Goal: Task Accomplishment & Management: Manage account settings

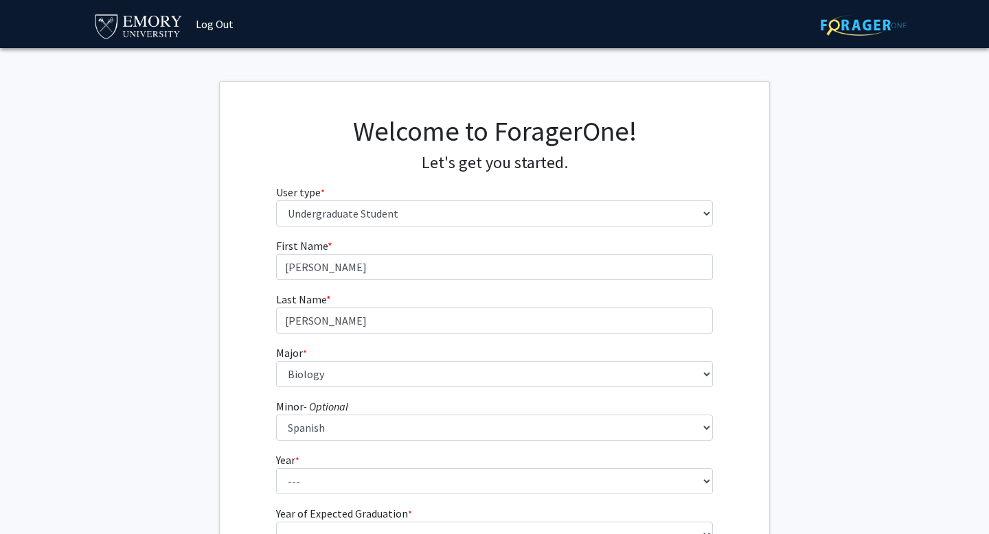
select select "1: undergrad"
select select "12: 973"
select select "55: 782"
select select "3: junior"
click at [276, 468] on select "--- First-year Sophomore Junior Senior Postbaccalaureate Certificate" at bounding box center [494, 481] width 437 height 26
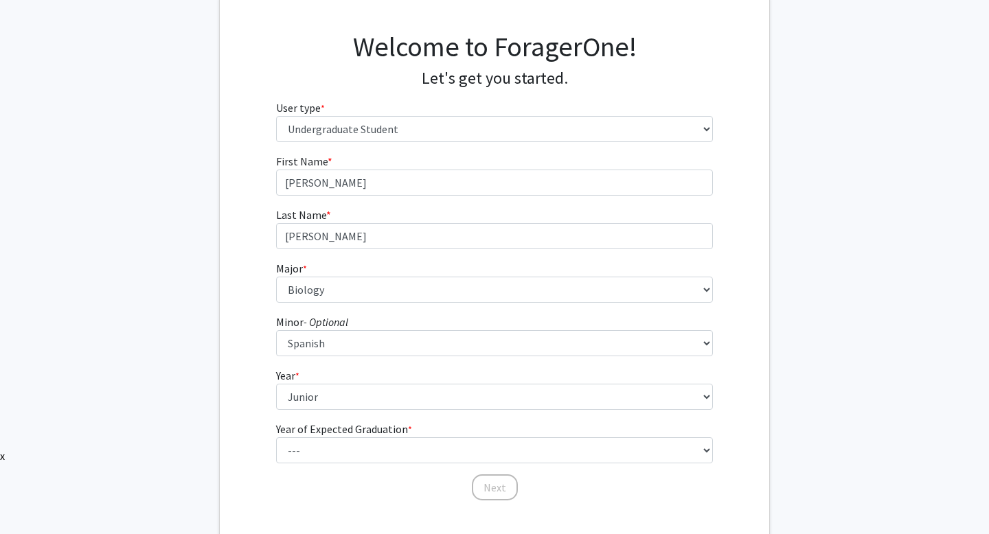
scroll to position [100, 0]
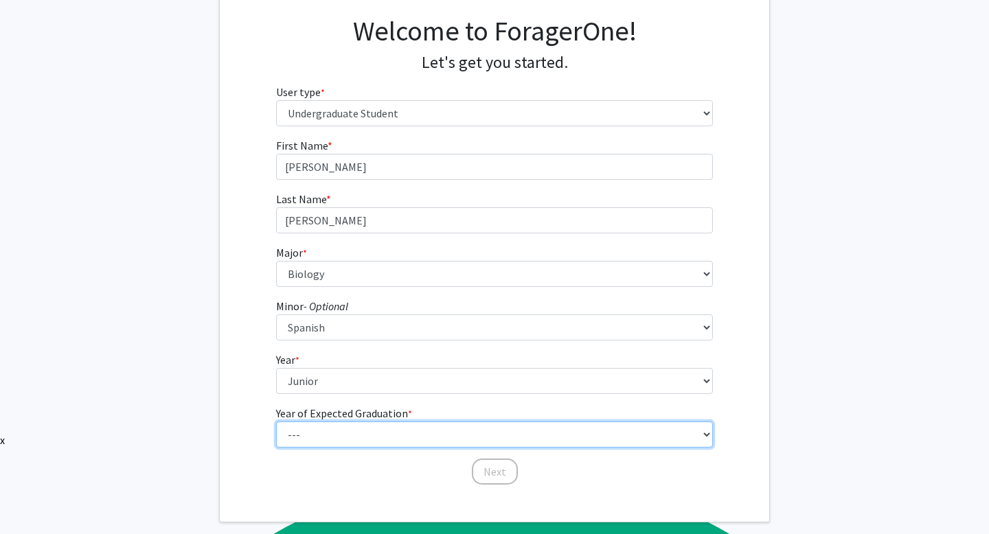
click at [328, 428] on select "--- 2025 2026 2027 2028 2029 2030 2031 2032 2033 2034" at bounding box center [494, 435] width 437 height 26
select select "3: 2027"
click at [276, 422] on select "--- 2025 2026 2027 2028 2029 2030 2031 2032 2033 2034" at bounding box center [494, 435] width 437 height 26
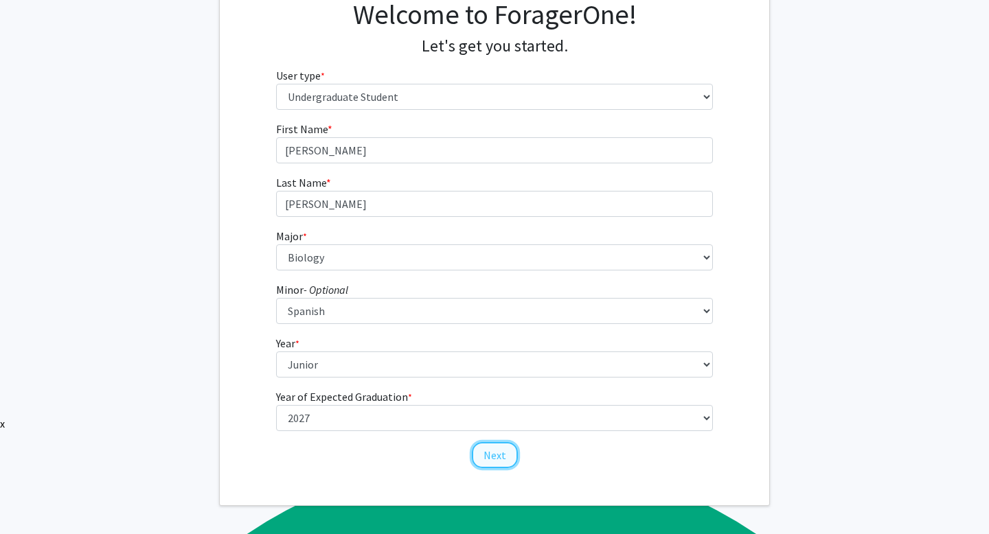
click at [493, 452] on button "Next" at bounding box center [495, 455] width 46 height 26
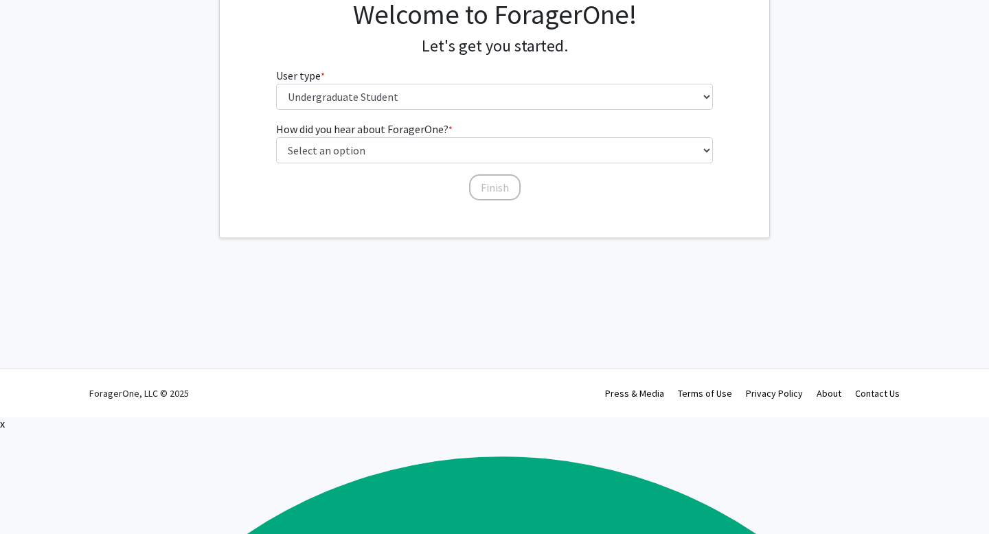
scroll to position [0, 0]
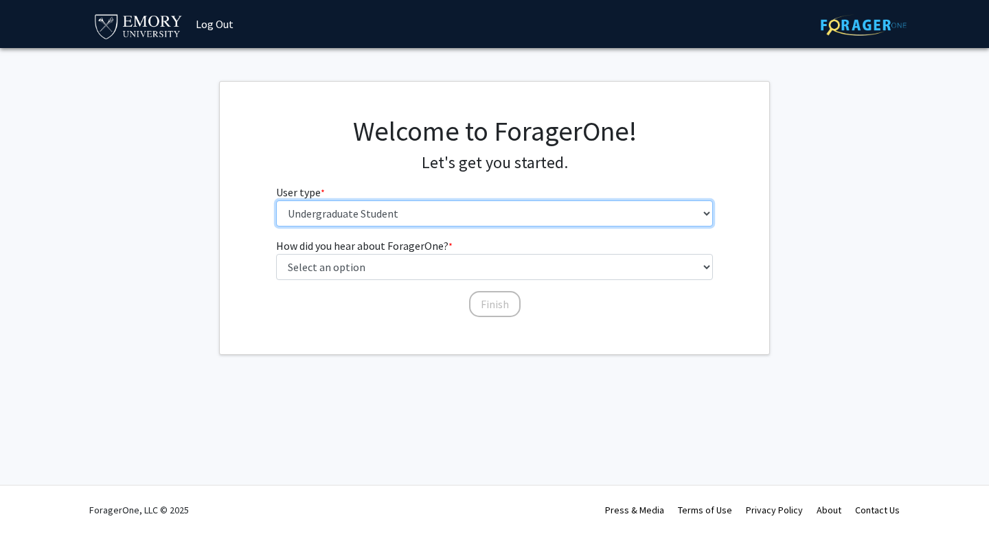
click at [391, 216] on select "Please tell us who you are Undergraduate Student Master's Student Doctoral Cand…" at bounding box center [494, 213] width 437 height 26
click at [276, 200] on select "Please tell us who you are Undergraduate Student Master's Student Doctoral Cand…" at bounding box center [494, 213] width 437 height 26
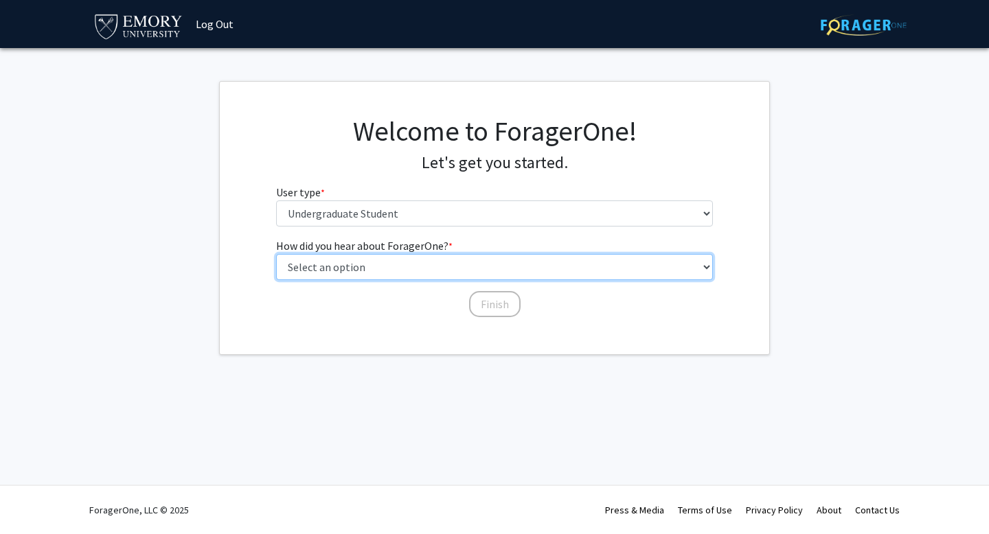
click at [366, 265] on select "Select an option Peer/student recommendation Faculty/staff recommendation Unive…" at bounding box center [494, 267] width 437 height 26
select select "1: peer_recommendation"
click at [276, 254] on select "Select an option Peer/student recommendation Faculty/staff recommendation Unive…" at bounding box center [494, 267] width 437 height 26
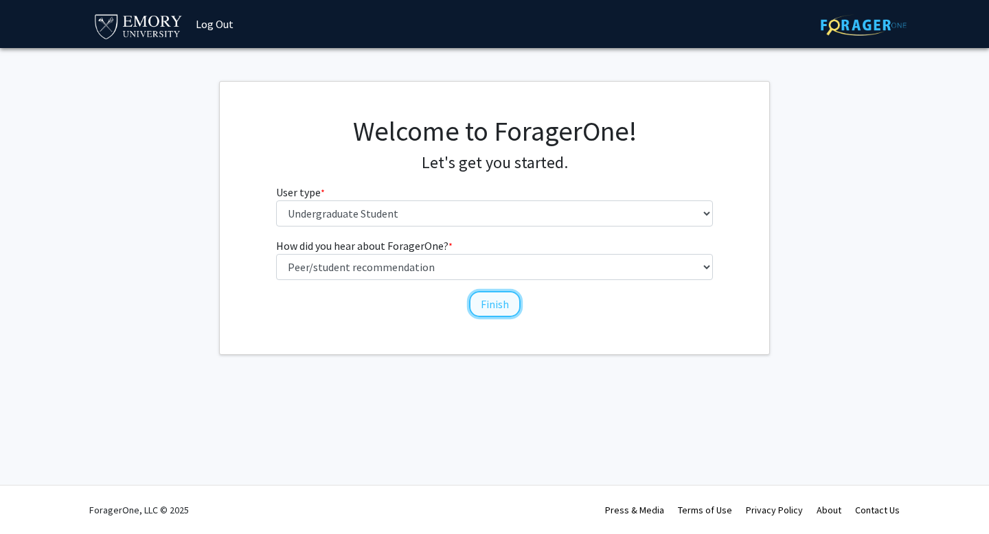
click at [490, 305] on button "Finish" at bounding box center [494, 304] width 51 height 26
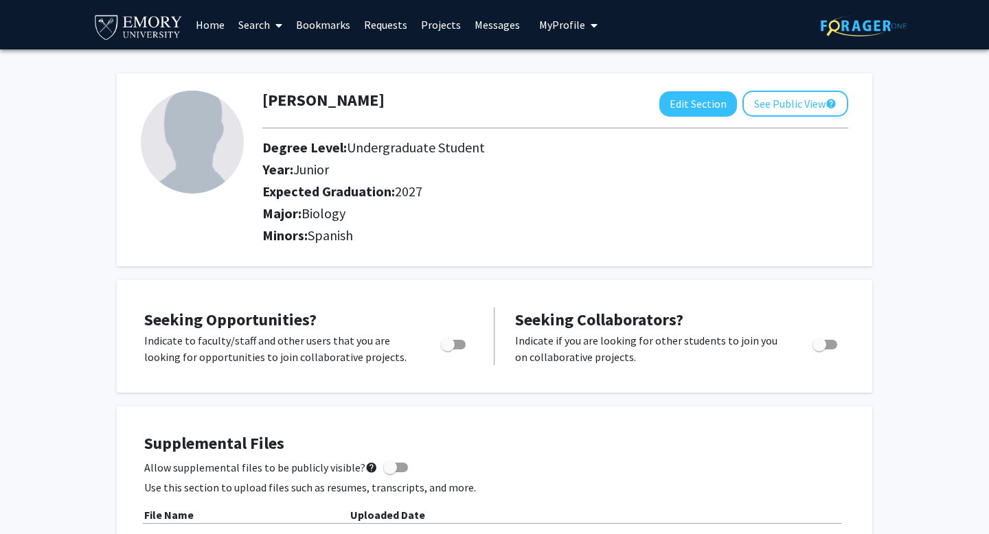
click at [460, 349] on span "Toggle" at bounding box center [453, 345] width 25 height 10
click at [448, 350] on input "Are you actively seeking opportunities?" at bounding box center [447, 349] width 1 height 1
checkbox input "true"
click at [833, 349] on span "Toggle" at bounding box center [824, 345] width 25 height 10
click at [819, 350] on input "Would you like to receive other student requests to work with you?" at bounding box center [818, 349] width 1 height 1
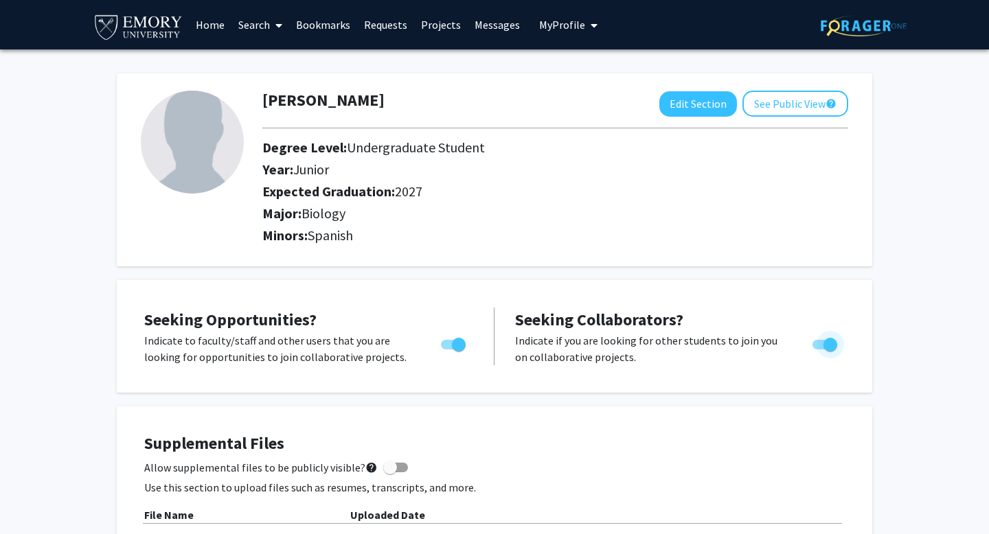
click at [831, 350] on span "Toggle" at bounding box center [830, 345] width 14 height 14
click at [819, 350] on input "Would you like to receive other student requests to work with you?" at bounding box center [818, 349] width 1 height 1
checkbox input "false"
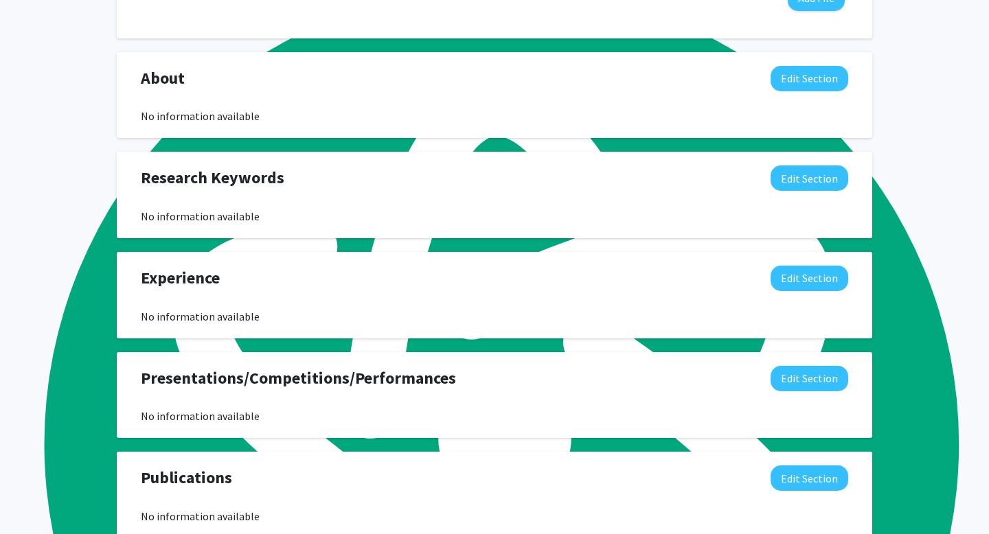
scroll to position [588, 0]
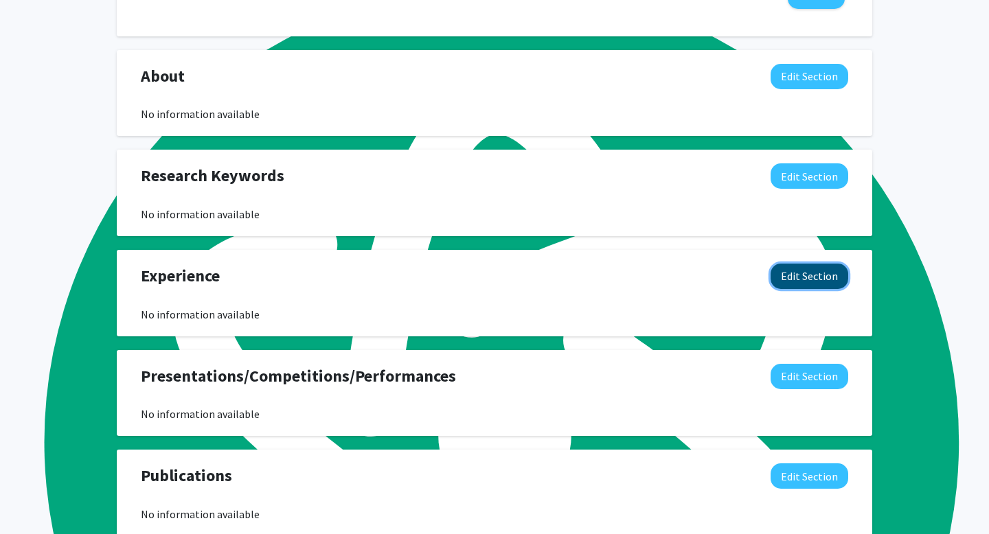
click at [810, 289] on button "Edit Section" at bounding box center [809, 276] width 78 height 25
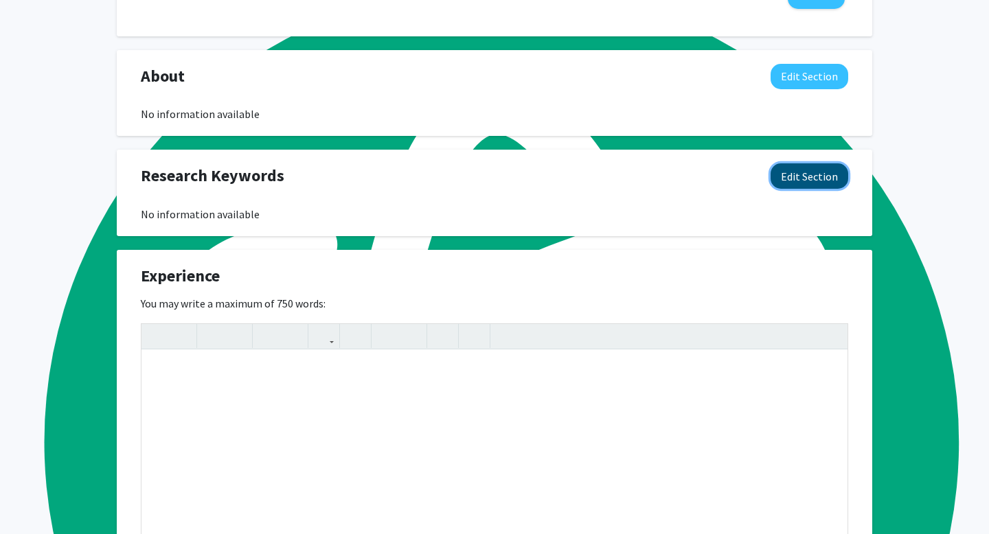
click at [834, 189] on button "Edit Section" at bounding box center [809, 175] width 78 height 25
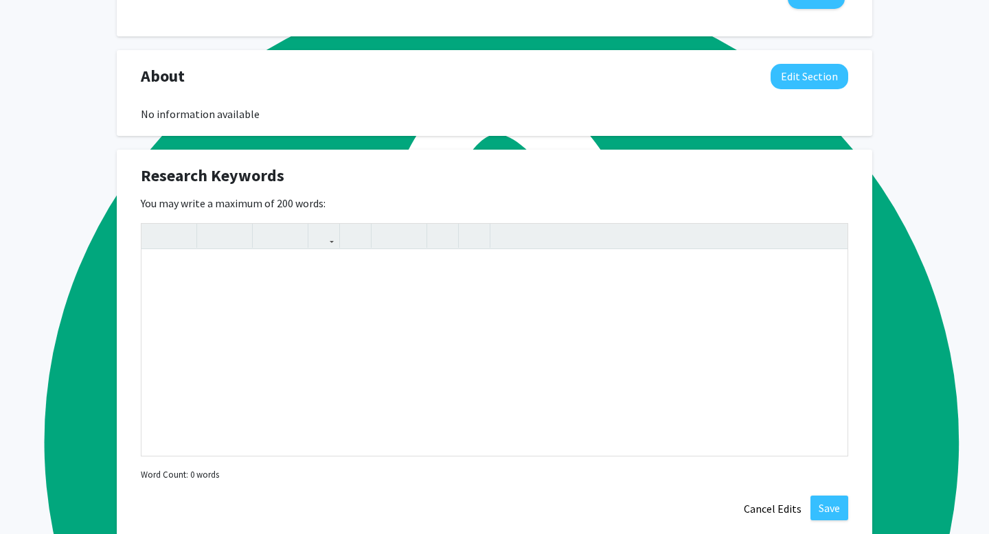
click at [766, 192] on div "Research Keywords Edit Section" at bounding box center [494, 179] width 728 height 32
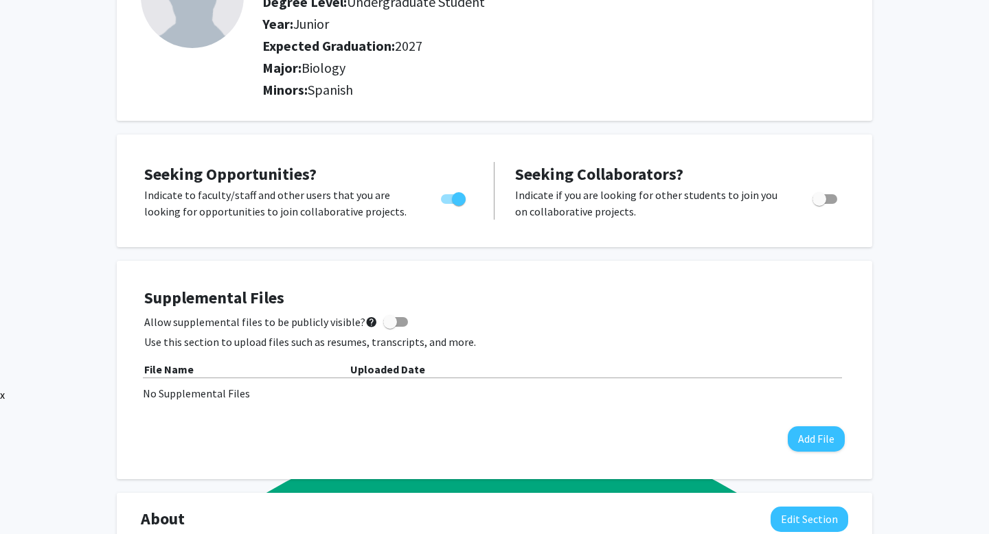
scroll to position [0, 0]
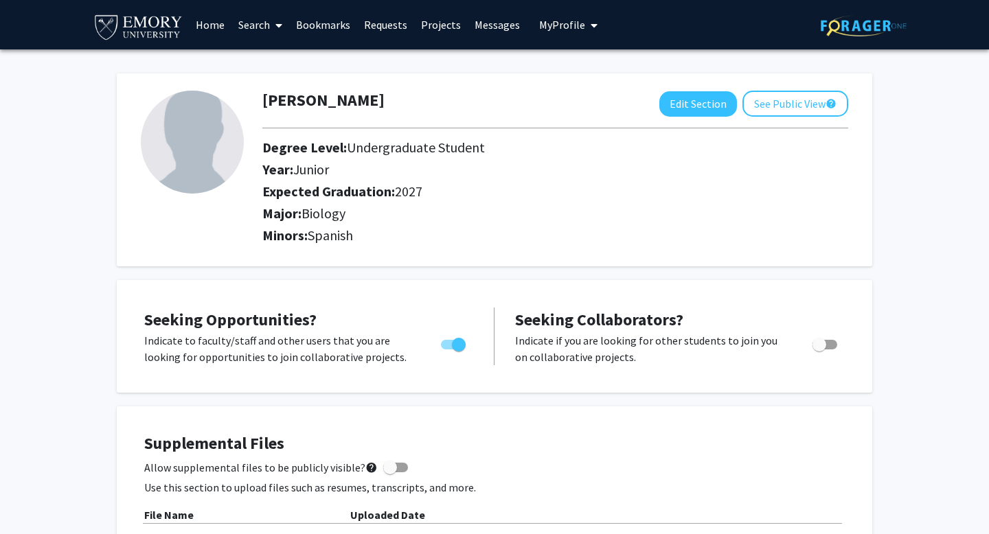
click at [185, 115] on img at bounding box center [192, 142] width 103 height 103
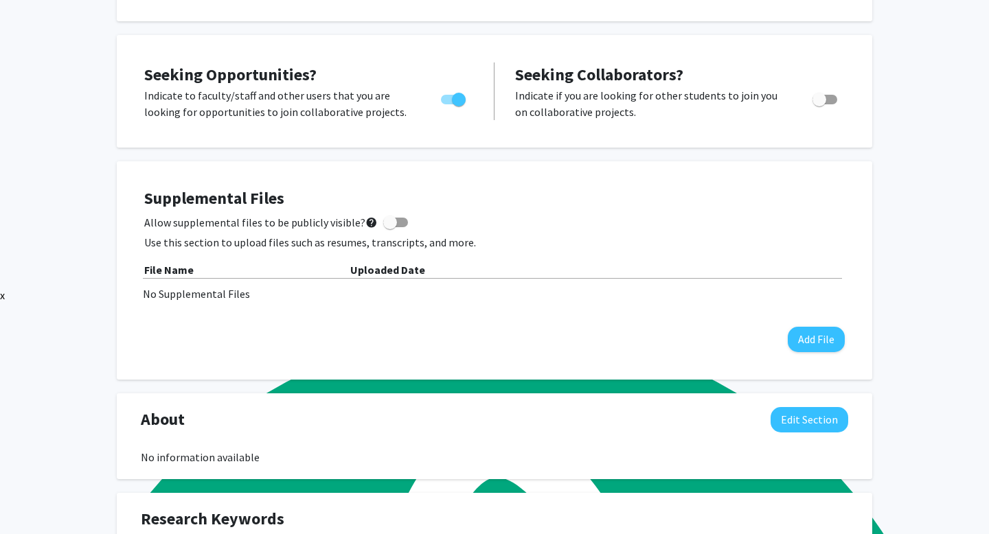
scroll to position [253, 0]
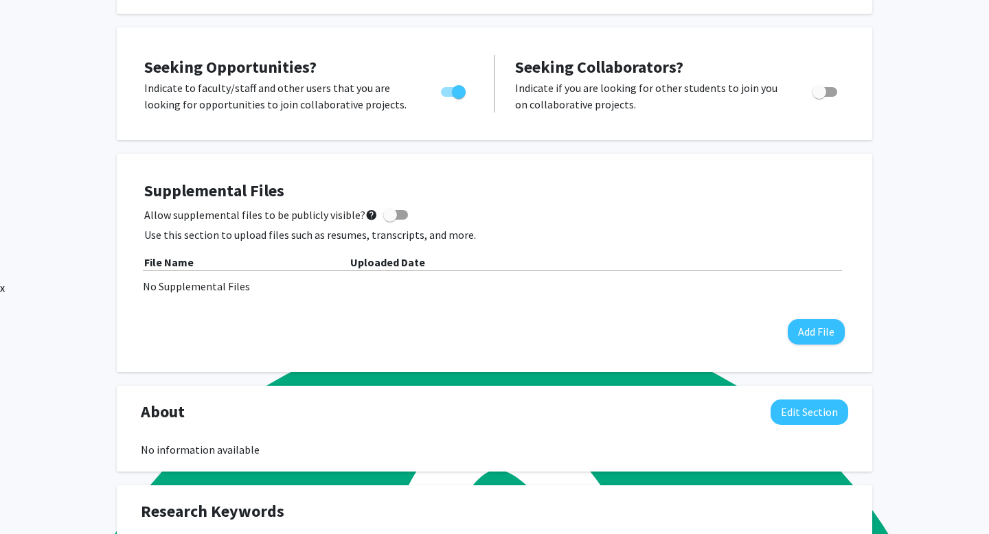
click at [389, 222] on span at bounding box center [390, 215] width 14 height 14
click at [389, 220] on input "Allow supplemental files to be publicly visible? help" at bounding box center [389, 220] width 1 height 1
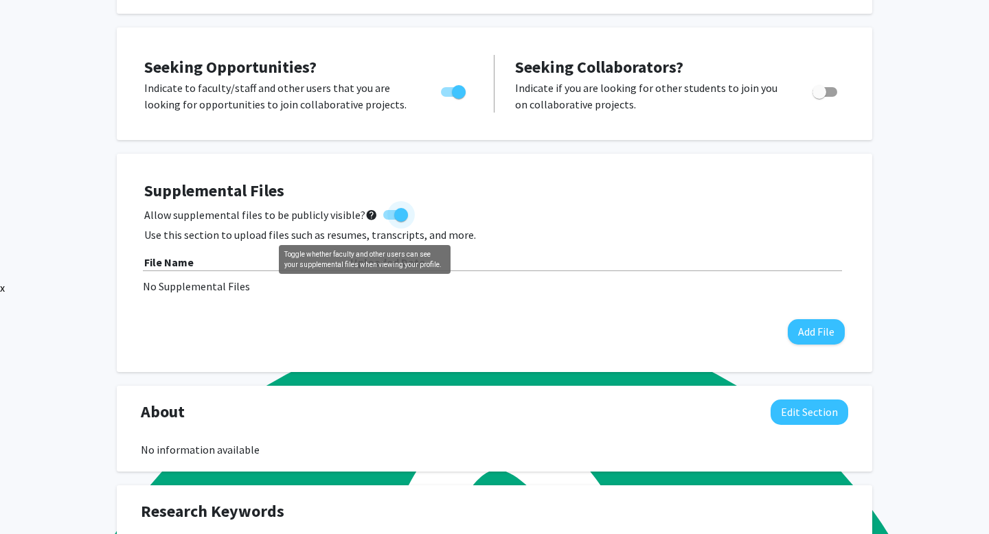
click at [367, 222] on mat-icon "help" at bounding box center [371, 215] width 12 height 16
click at [389, 220] on input "Allow supplemental files to be publicly visible? help" at bounding box center [389, 220] width 1 height 1
checkbox input "false"
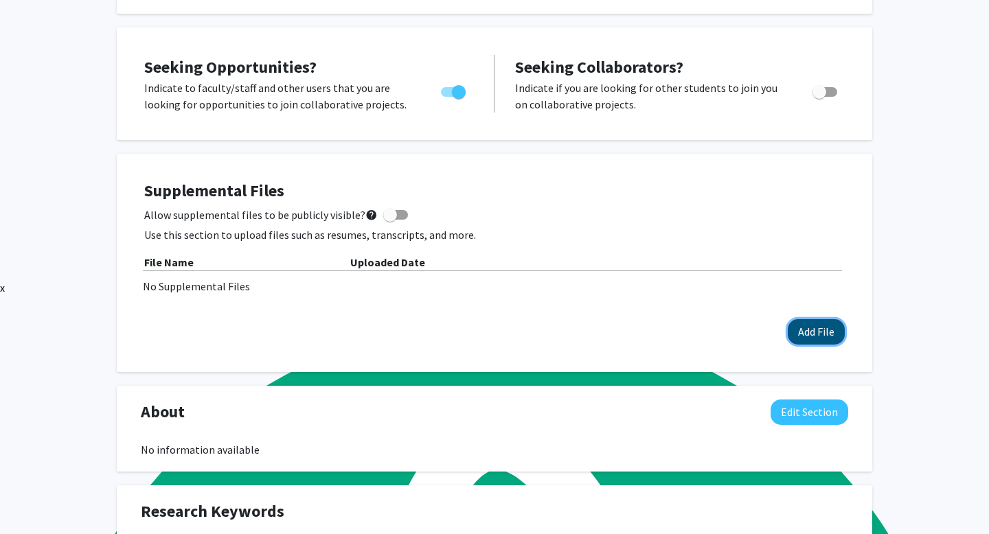
click at [820, 345] on button "Add File" at bounding box center [816, 331] width 57 height 25
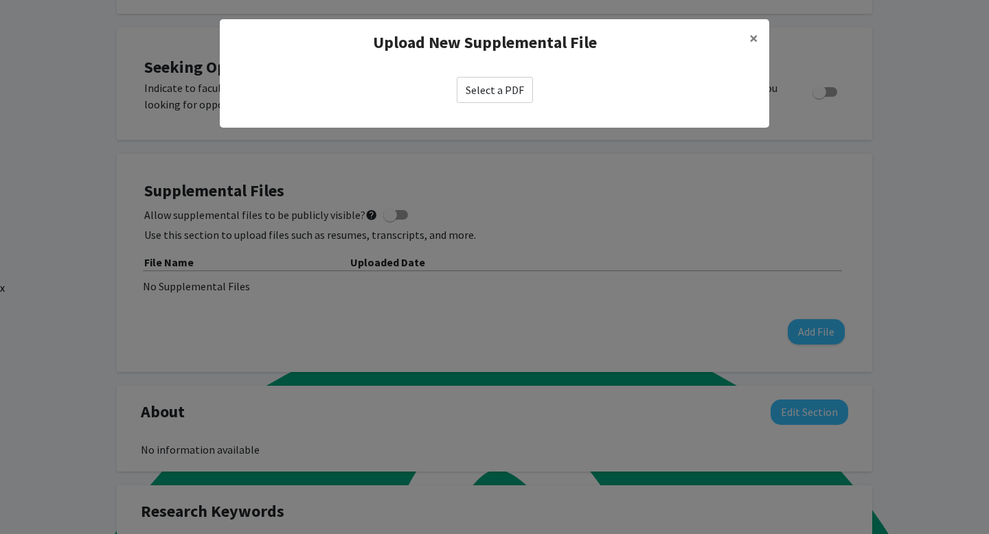
click at [481, 104] on div "Select a PDF" at bounding box center [494, 90] width 549 height 48
click at [489, 93] on label "Select a PDF" at bounding box center [495, 90] width 76 height 26
click at [0, 0] on input "Select a PDF" at bounding box center [0, 0] width 0 height 0
click at [749, 39] on span "×" at bounding box center [753, 37] width 9 height 21
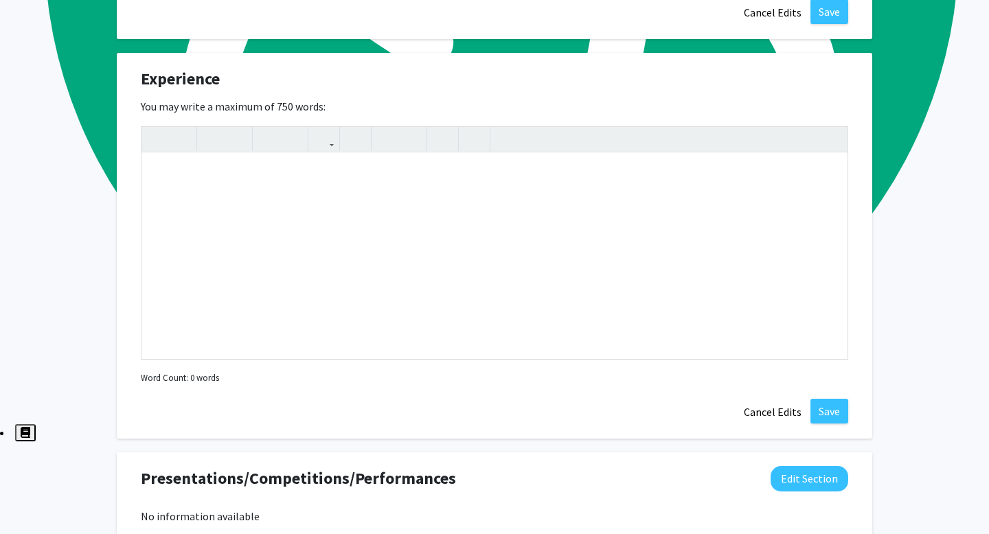
scroll to position [1088, 0]
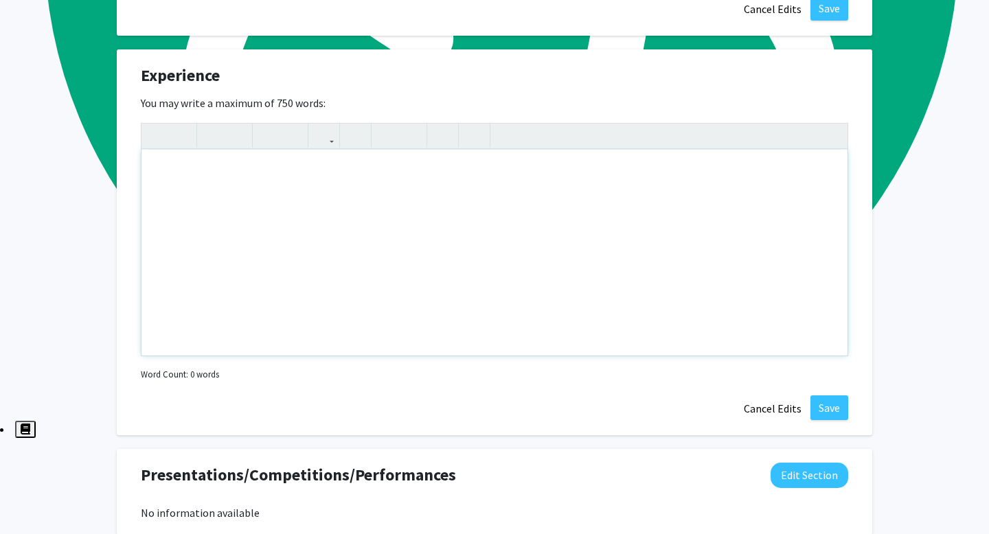
click at [501, 202] on div "Note to users with screen readers: Please deactivate our accessibility plugin f…" at bounding box center [494, 253] width 706 height 206
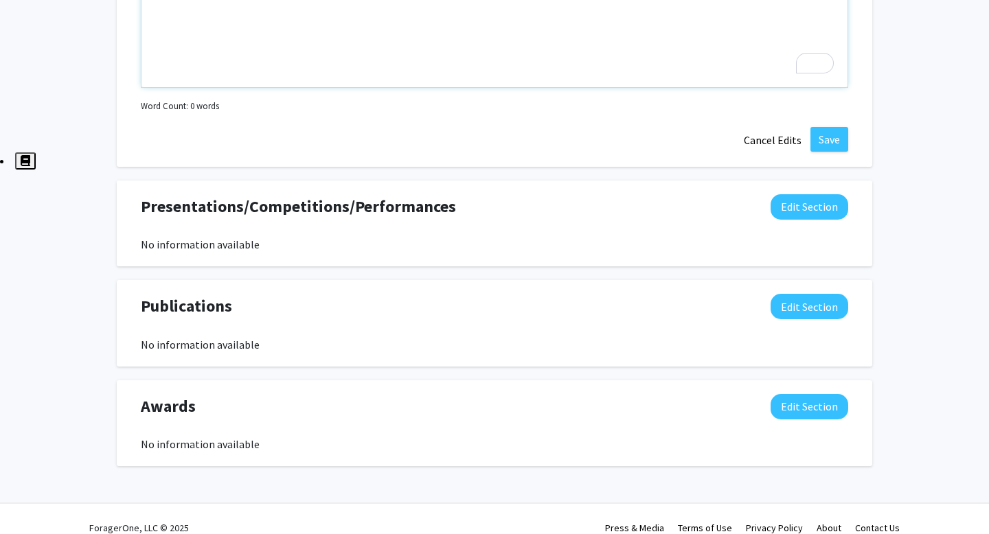
scroll to position [1339, 0]
